Goal: Information Seeking & Learning: Learn about a topic

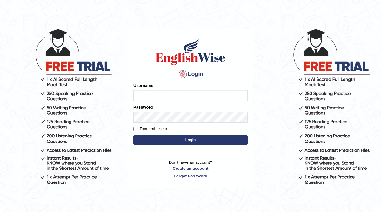
type input "Renu363"
click at [222, 139] on button "Login" at bounding box center [190, 140] width 114 height 10
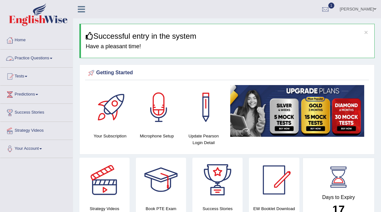
click at [45, 62] on link "Practice Questions" at bounding box center [36, 57] width 72 height 16
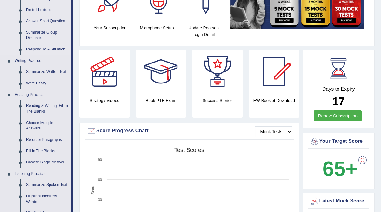
scroll to position [108, 0]
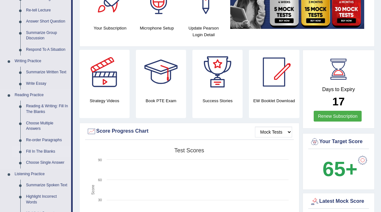
click at [36, 151] on link "Fill In The Blanks" at bounding box center [47, 151] width 48 height 11
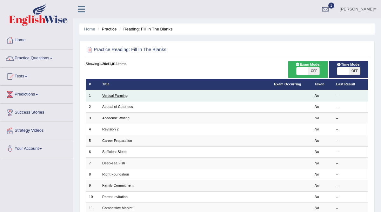
click at [124, 96] on link "Vertical Farming" at bounding box center [114, 96] width 25 height 4
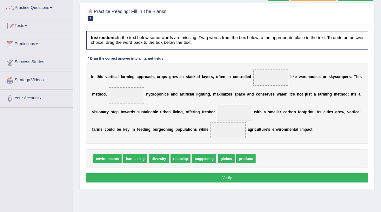
scroll to position [51, 0]
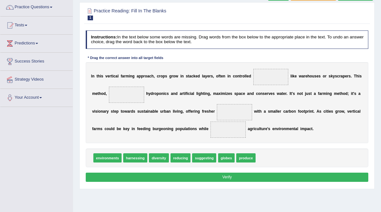
click at [269, 79] on span at bounding box center [270, 77] width 35 height 16
drag, startPoint x: 241, startPoint y: 158, endPoint x: 274, endPoint y: 70, distance: 93.2
drag, startPoint x: 181, startPoint y: 157, endPoint x: 120, endPoint y: 84, distance: 95.7
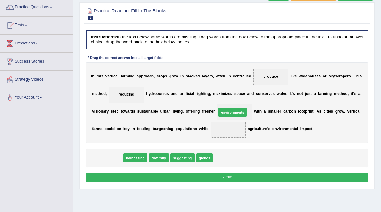
drag, startPoint x: 111, startPoint y: 155, endPoint x: 258, endPoint y: 101, distance: 156.7
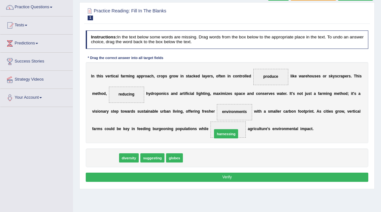
drag, startPoint x: 101, startPoint y: 157, endPoint x: 243, endPoint y: 129, distance: 144.9
click at [217, 179] on button "Verify" at bounding box center [227, 177] width 283 height 9
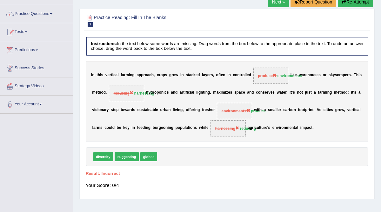
scroll to position [40, 0]
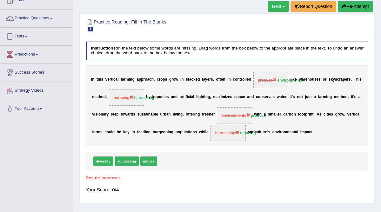
click at [278, 10] on link "Next »" at bounding box center [278, 6] width 21 height 11
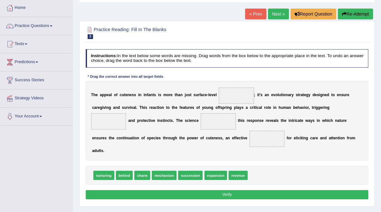
scroll to position [34, 0]
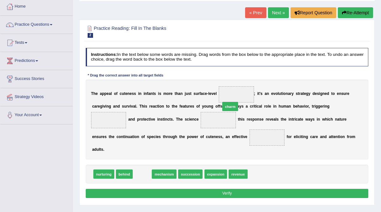
drag, startPoint x: 140, startPoint y: 165, endPoint x: 243, endPoint y: 87, distance: 128.8
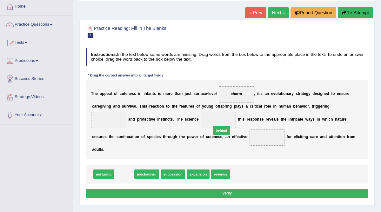
drag, startPoint x: 124, startPoint y: 167, endPoint x: 239, endPoint y: 117, distance: 125.2
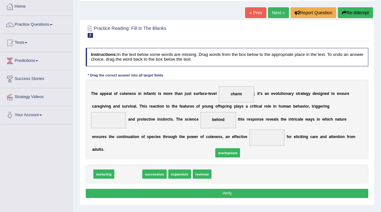
drag, startPoint x: 132, startPoint y: 165, endPoint x: 249, endPoint y: 141, distance: 119.5
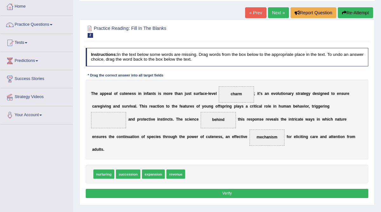
click at [129, 169] on span "succession" at bounding box center [128, 173] width 24 height 9
drag, startPoint x: 125, startPoint y: 166, endPoint x: 109, endPoint y: 116, distance: 51.7
click at [190, 189] on button "Verify" at bounding box center [227, 193] width 283 height 9
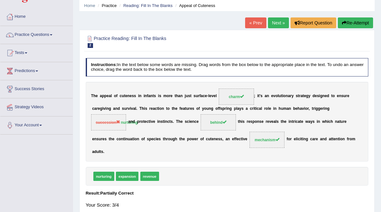
scroll to position [0, 0]
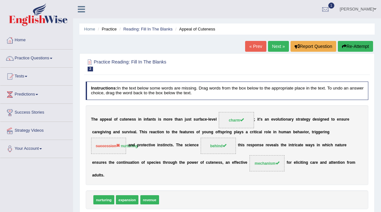
click at [40, 54] on link "Practice Questions" at bounding box center [36, 57] width 72 height 16
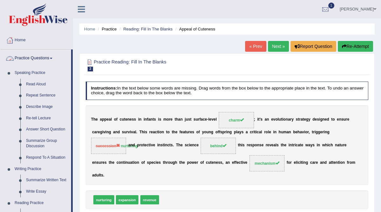
click at [38, 58] on link "Practice Questions" at bounding box center [35, 57] width 71 height 16
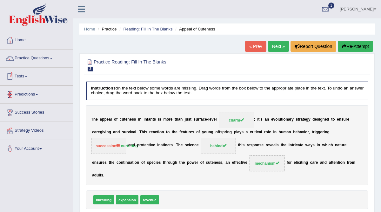
click at [26, 83] on link "Tests" at bounding box center [36, 76] width 72 height 16
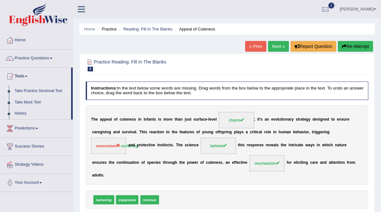
click at [36, 91] on link "Take Practice Sectional Test" at bounding box center [41, 90] width 59 height 11
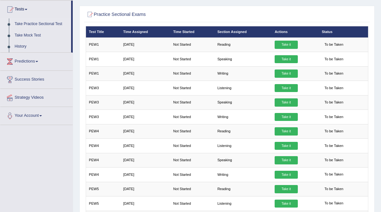
scroll to position [71, 0]
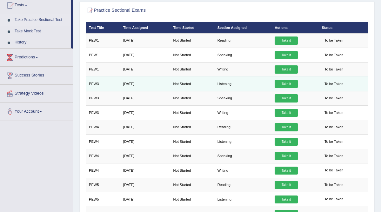
click at [285, 83] on link "Take it" at bounding box center [285, 84] width 23 height 8
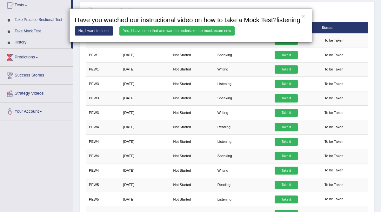
click at [188, 36] on link "Yes, I have seen that and want to undertake the mock exam now" at bounding box center [176, 30] width 115 height 9
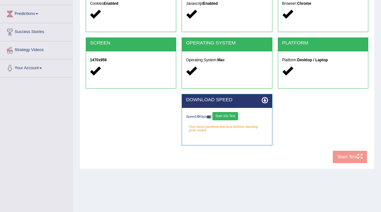
scroll to position [121, 0]
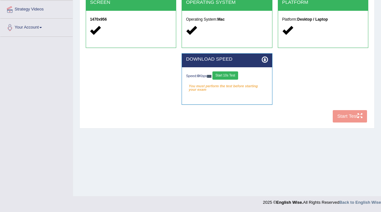
click at [342, 115] on div "COOKIES Cookies Enabled JAVASCRIPT Javascript Enabled BROWSER Browser: Chrome S…" at bounding box center [226, 32] width 285 height 185
click at [231, 75] on button "Start 10s Test" at bounding box center [225, 75] width 26 height 8
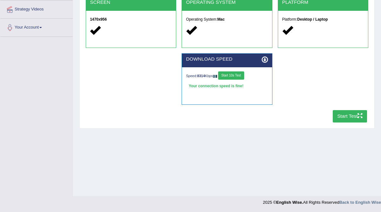
click at [349, 119] on button "Start Test" at bounding box center [349, 116] width 35 height 12
